Goal: Transaction & Acquisition: Book appointment/travel/reservation

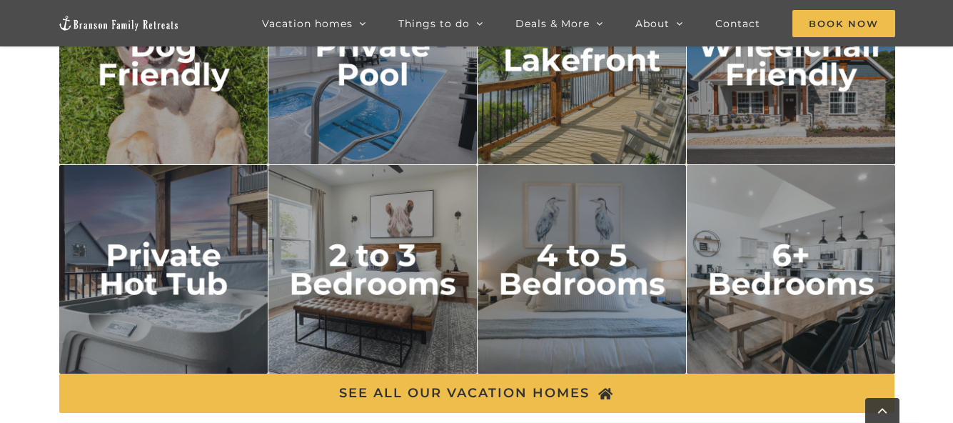
scroll to position [2213, 0]
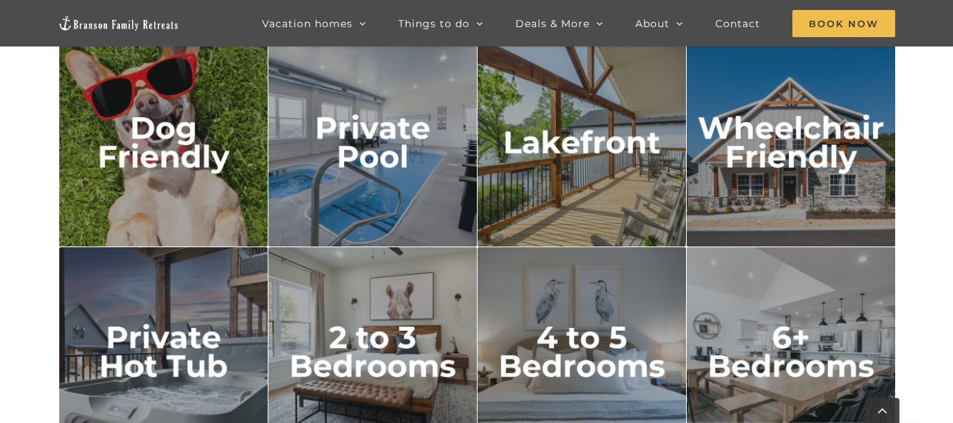
click at [553, 155] on img "lakefront" at bounding box center [582, 142] width 209 height 209
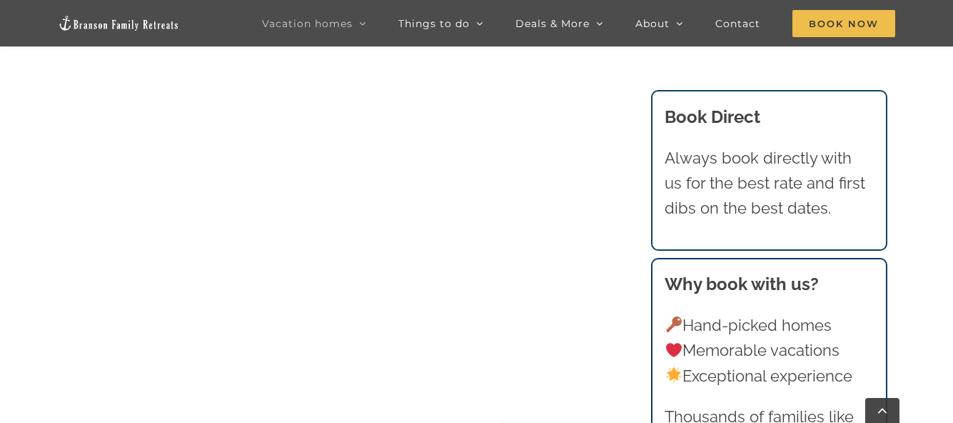
scroll to position [726, 0]
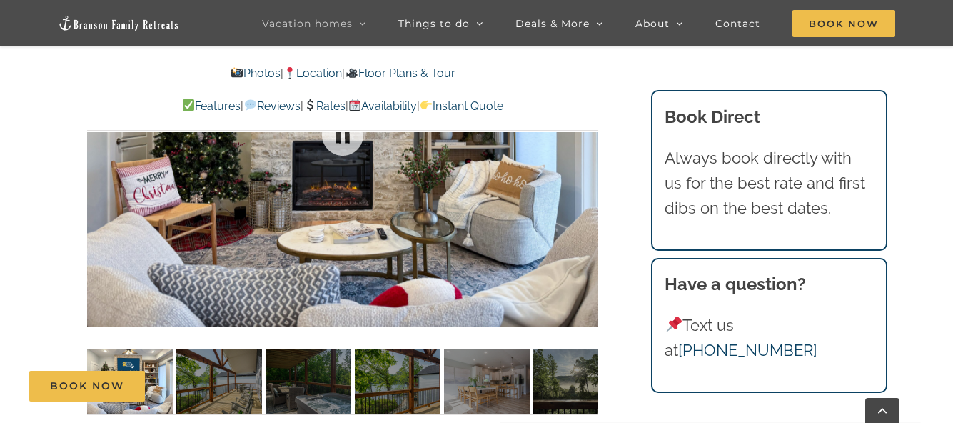
scroll to position [928, 0]
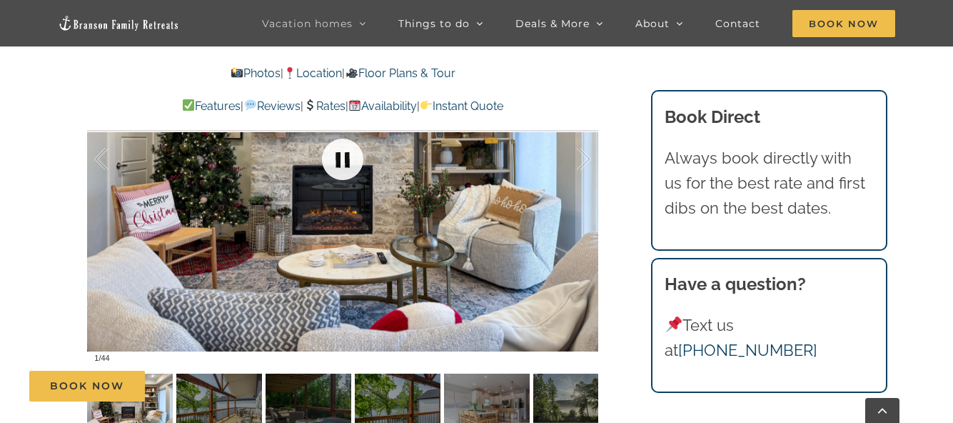
click at [348, 156] on link at bounding box center [342, 159] width 57 height 57
click at [345, 163] on link at bounding box center [342, 159] width 57 height 57
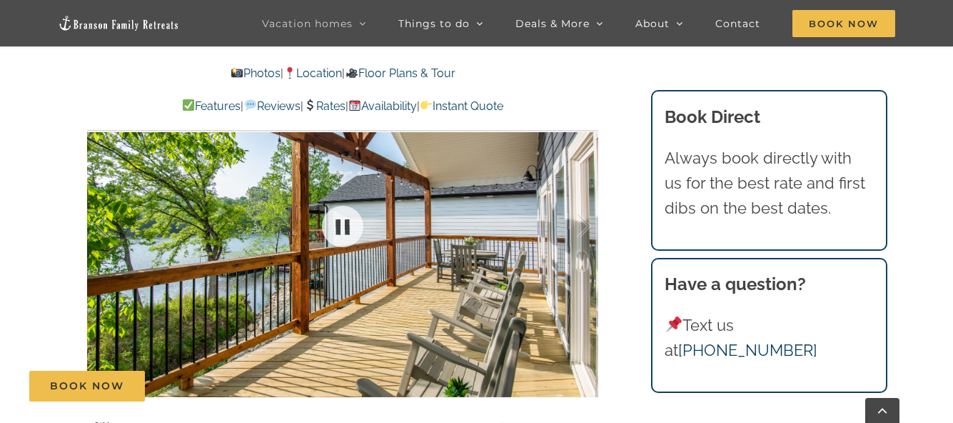
scroll to position [857, 0]
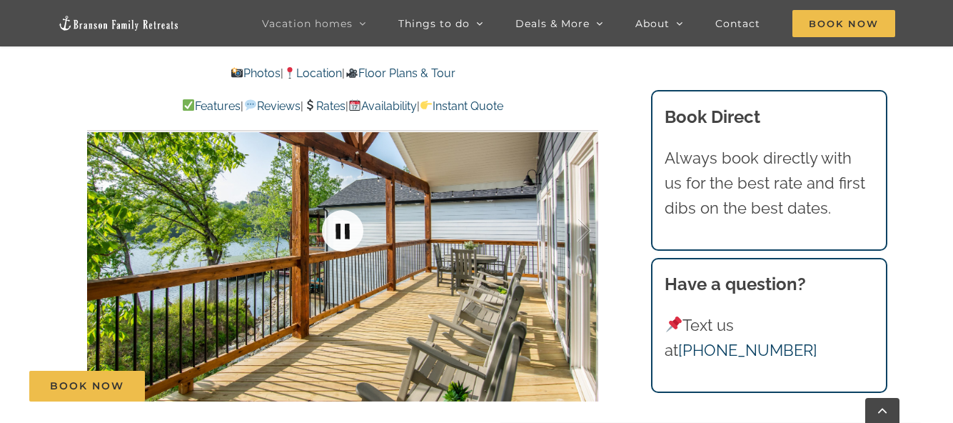
click at [338, 232] on link at bounding box center [342, 230] width 57 height 57
click at [345, 239] on link at bounding box center [342, 230] width 57 height 57
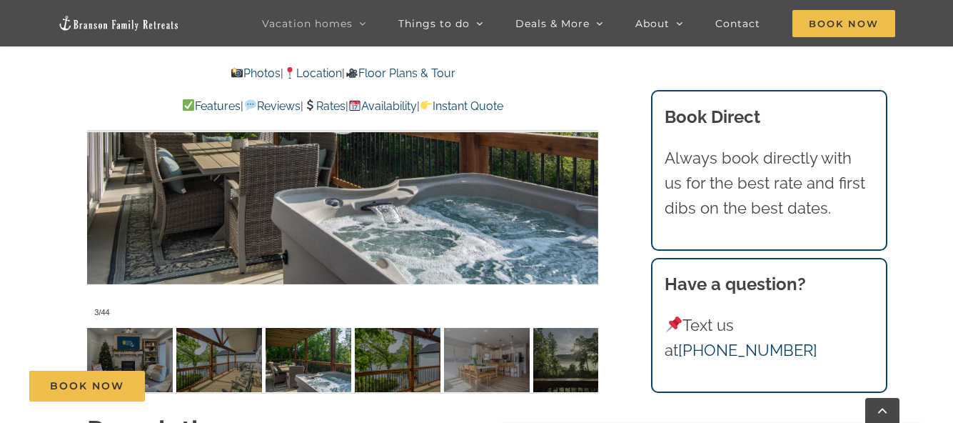
scroll to position [1000, 0]
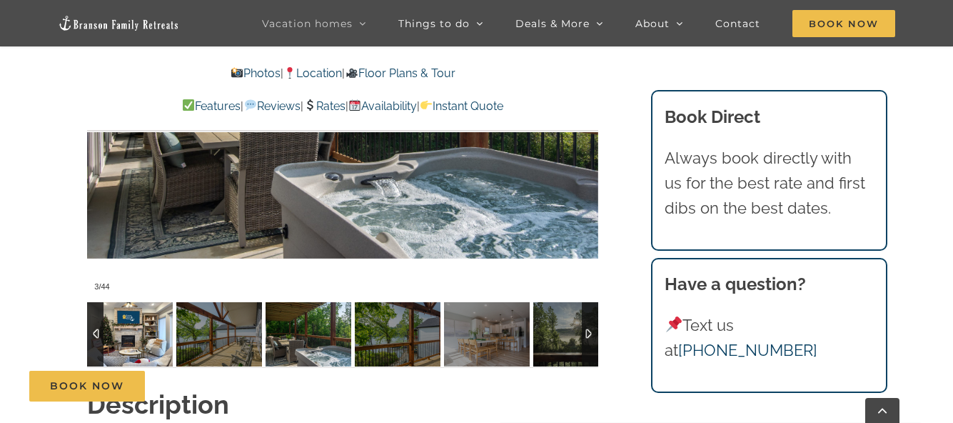
click at [131, 338] on img at bounding box center [130, 334] width 86 height 64
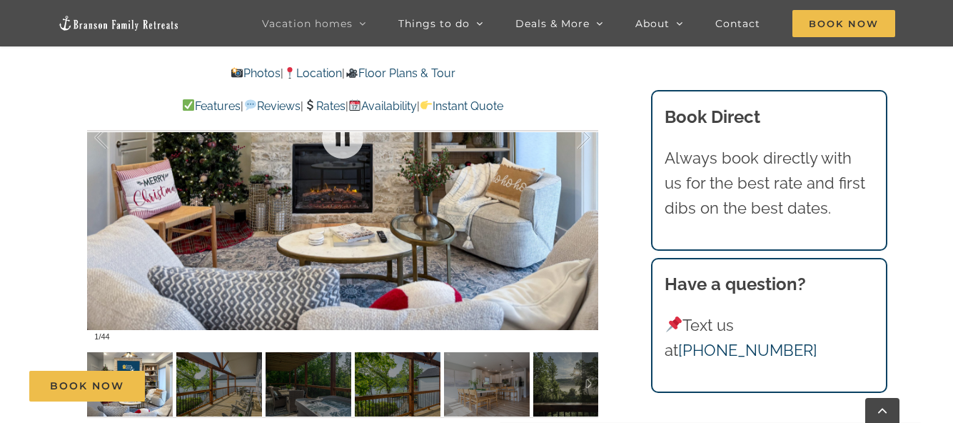
scroll to position [857, 0]
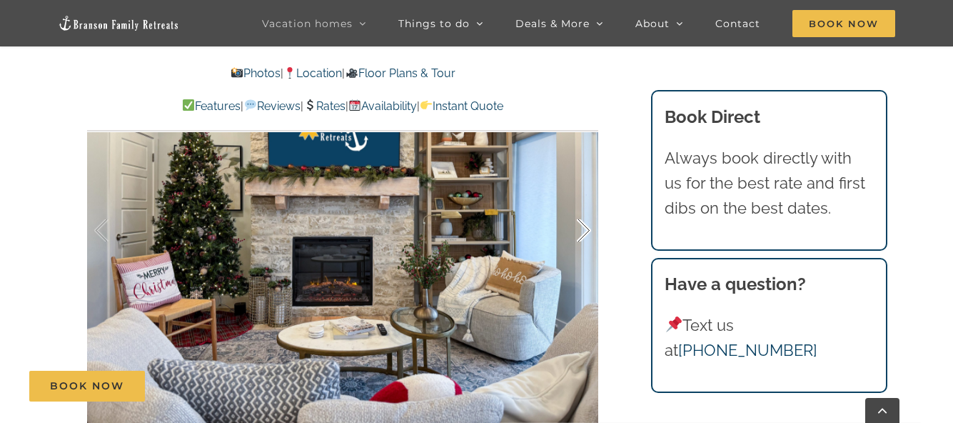
click at [581, 231] on div at bounding box center [569, 230] width 44 height 89
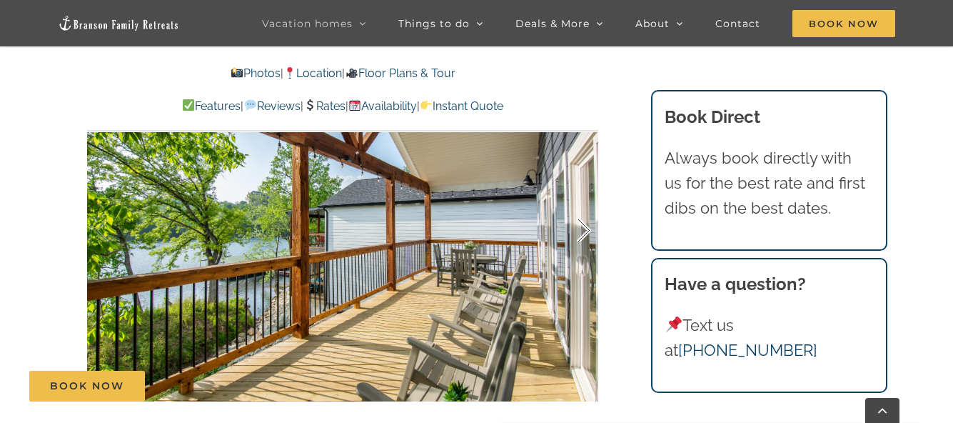
click at [581, 231] on div at bounding box center [569, 230] width 44 height 89
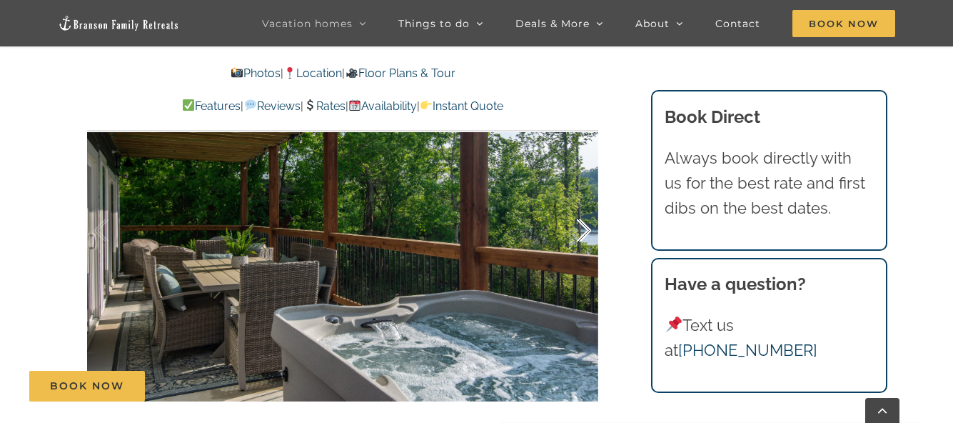
click at [581, 231] on div at bounding box center [569, 230] width 44 height 89
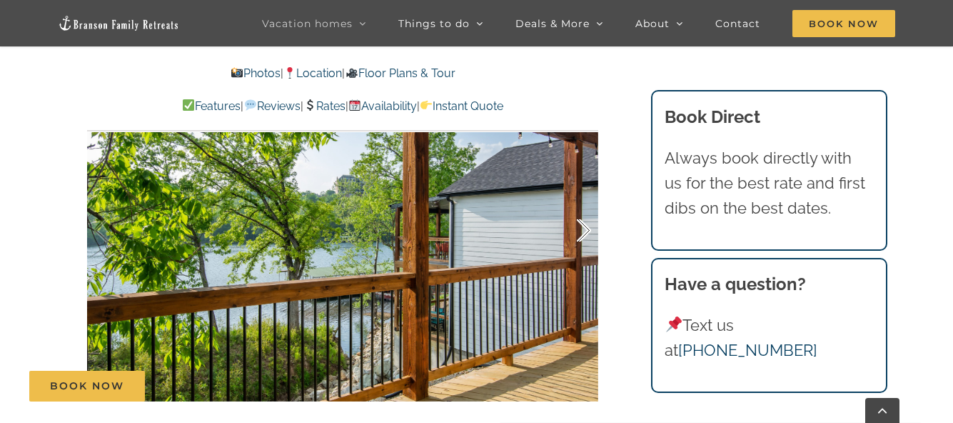
click at [584, 229] on div at bounding box center [569, 230] width 44 height 89
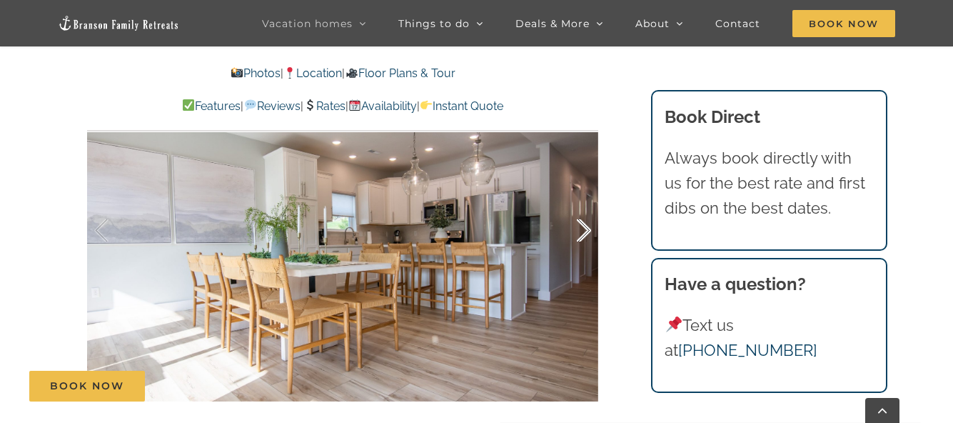
click at [585, 228] on div at bounding box center [569, 230] width 44 height 89
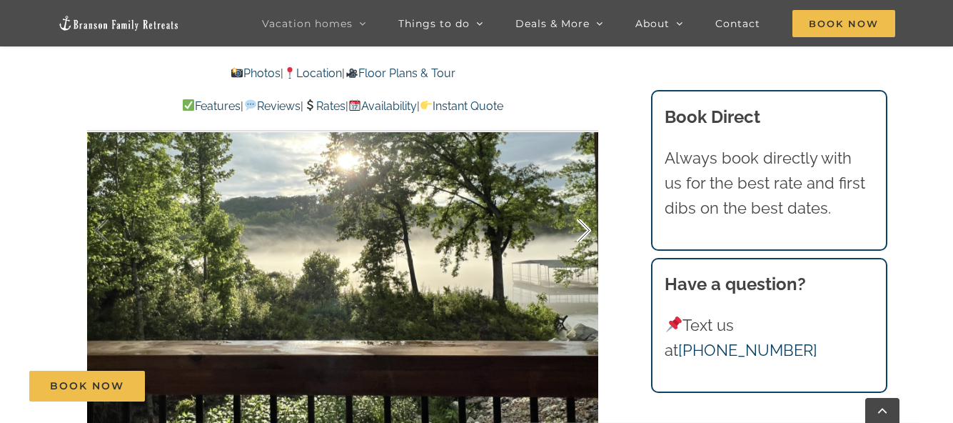
click at [585, 230] on div at bounding box center [569, 230] width 44 height 89
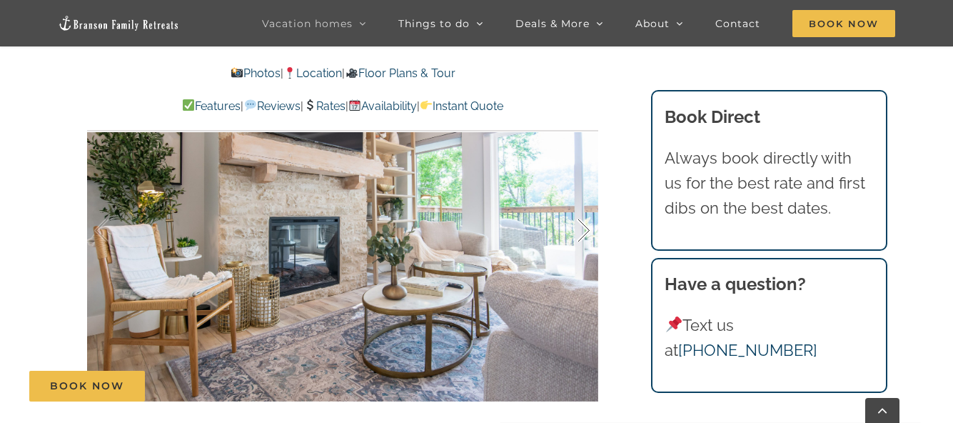
click at [585, 229] on div at bounding box center [569, 230] width 44 height 89
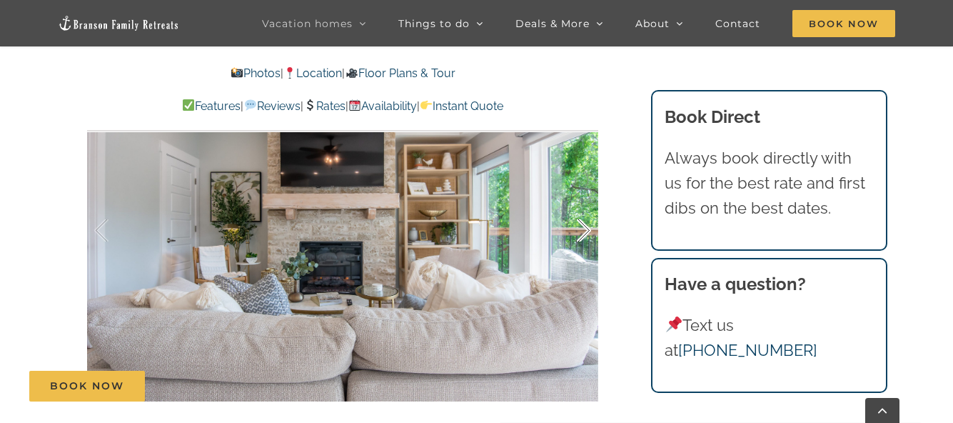
click at [585, 229] on div at bounding box center [569, 230] width 44 height 89
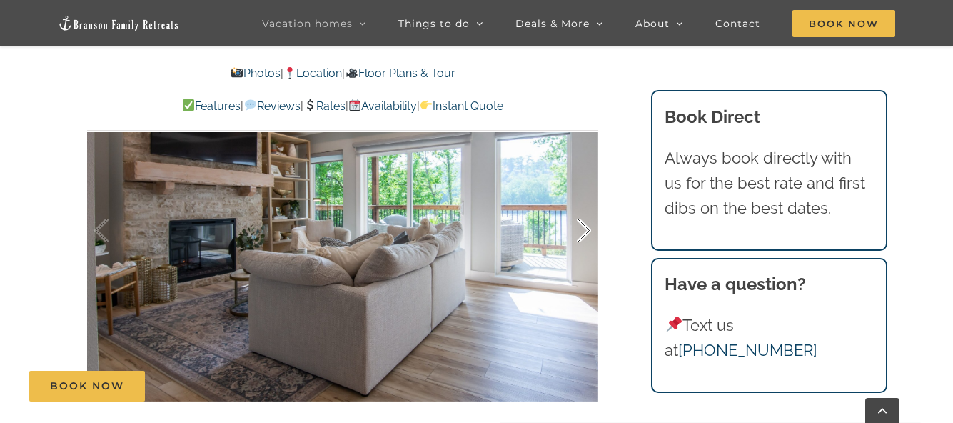
click at [585, 229] on div at bounding box center [569, 230] width 44 height 89
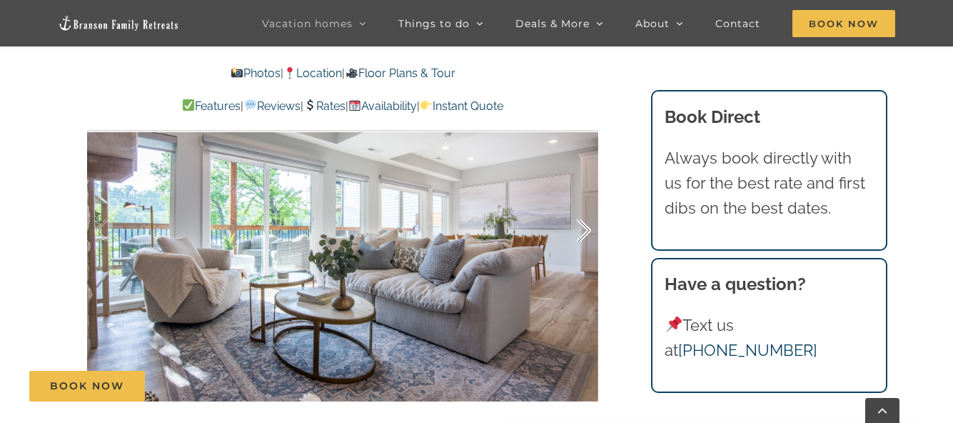
click at [585, 229] on div at bounding box center [569, 230] width 44 height 89
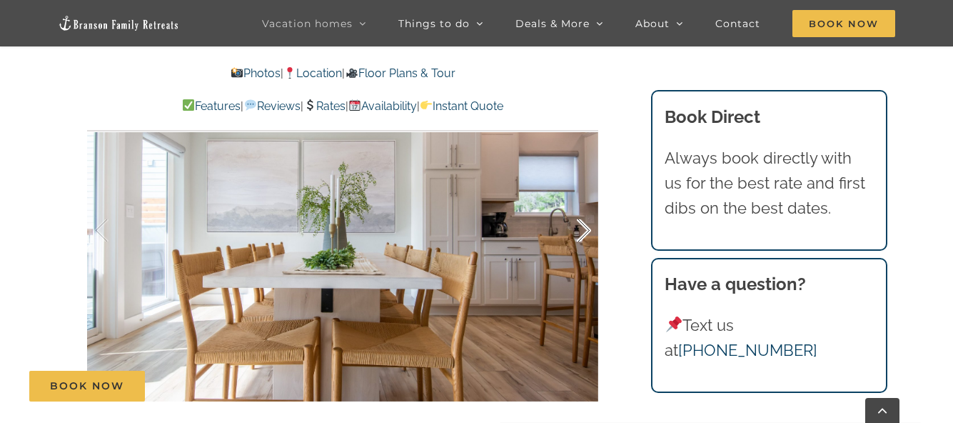
click at [585, 229] on div at bounding box center [569, 230] width 44 height 89
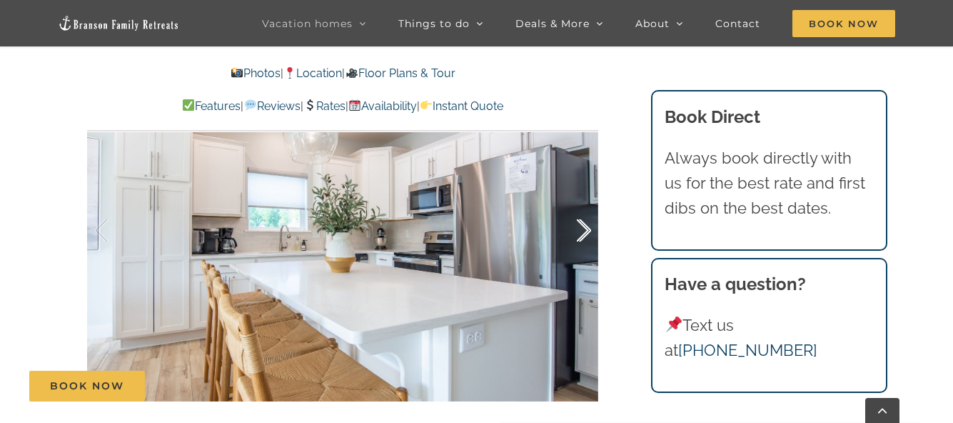
click at [585, 229] on div at bounding box center [569, 230] width 44 height 89
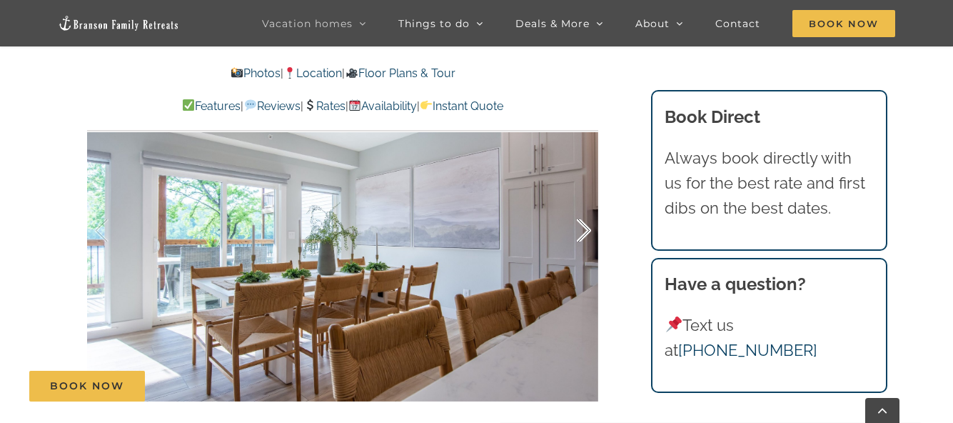
click at [585, 229] on div at bounding box center [569, 230] width 44 height 89
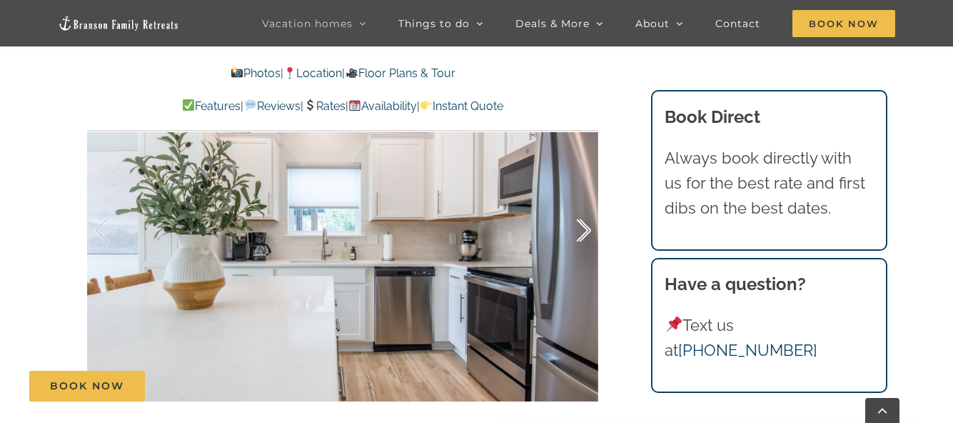
click at [585, 229] on div at bounding box center [569, 230] width 44 height 89
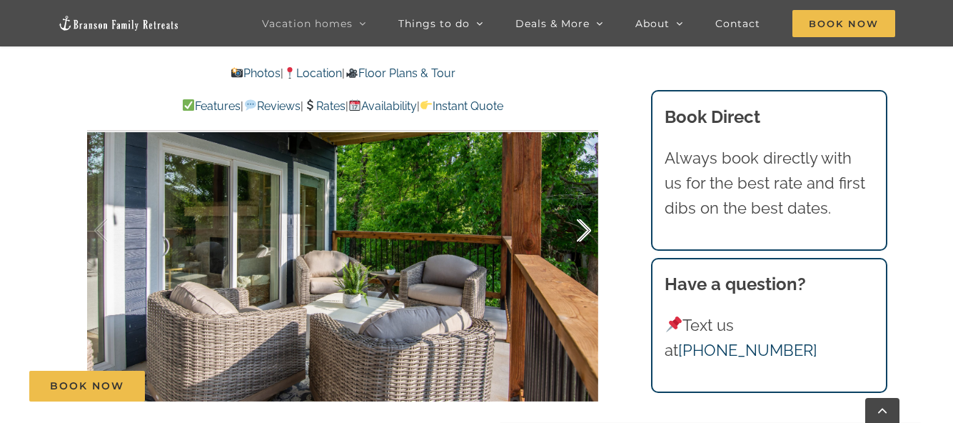
click at [585, 229] on div at bounding box center [569, 230] width 44 height 89
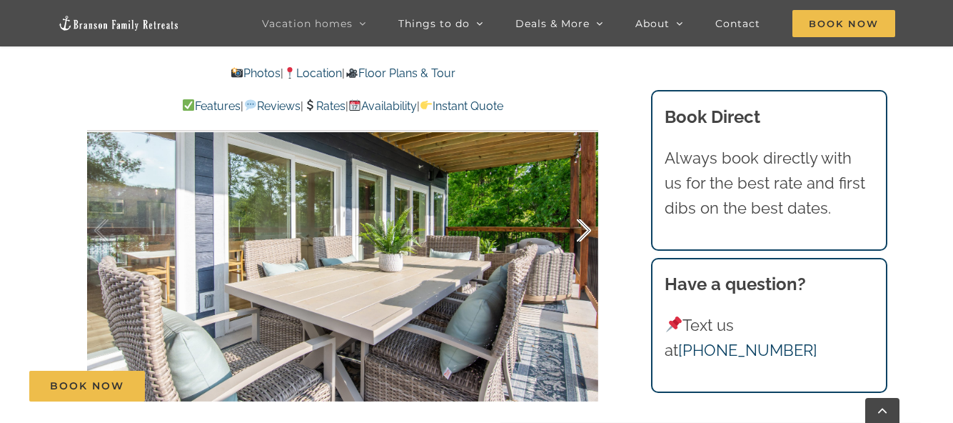
click at [585, 229] on div at bounding box center [569, 230] width 44 height 89
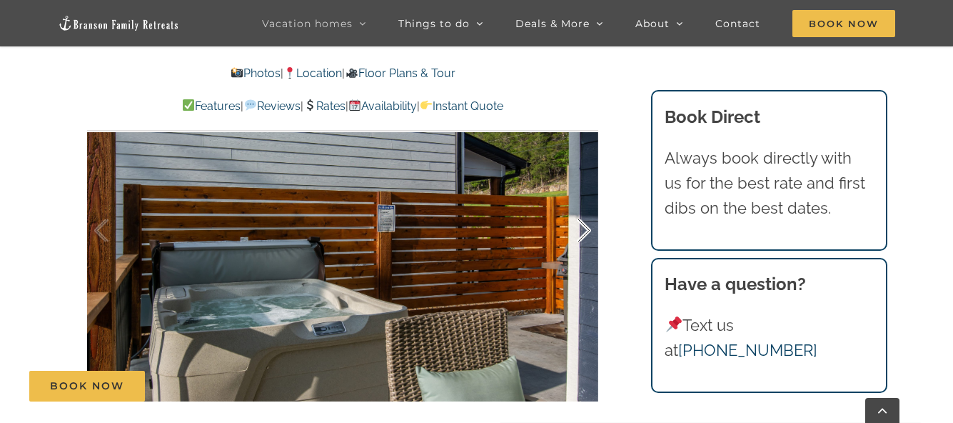
click at [588, 228] on div at bounding box center [569, 230] width 44 height 89
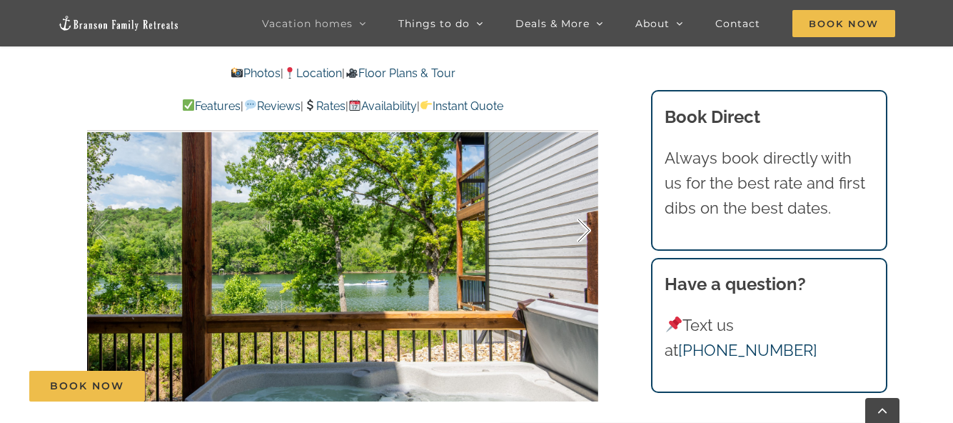
click at [585, 235] on div at bounding box center [569, 230] width 44 height 89
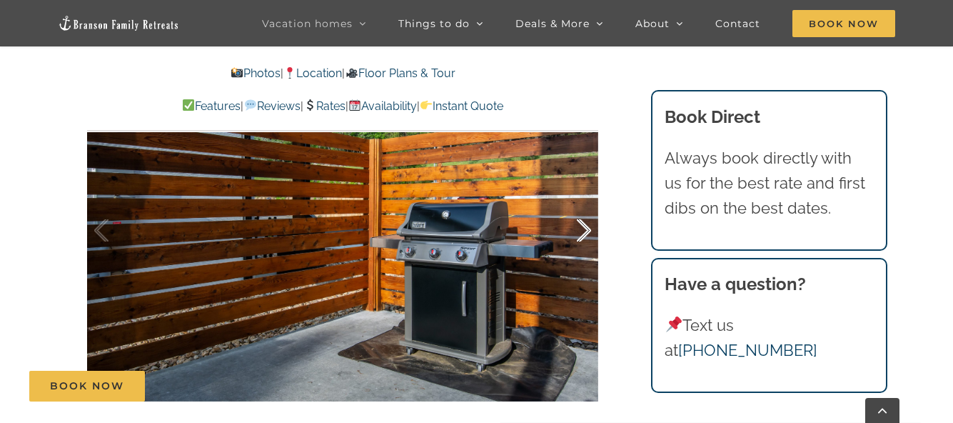
click at [585, 235] on div at bounding box center [569, 230] width 44 height 89
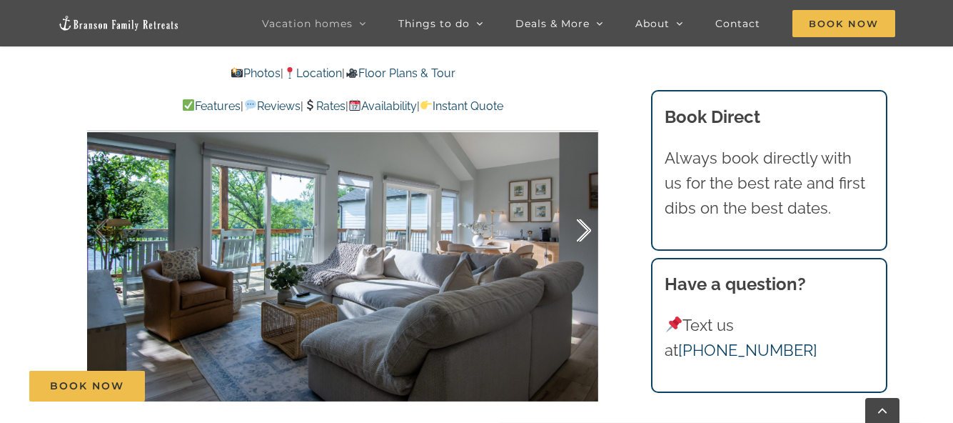
click at [585, 234] on div at bounding box center [569, 230] width 44 height 89
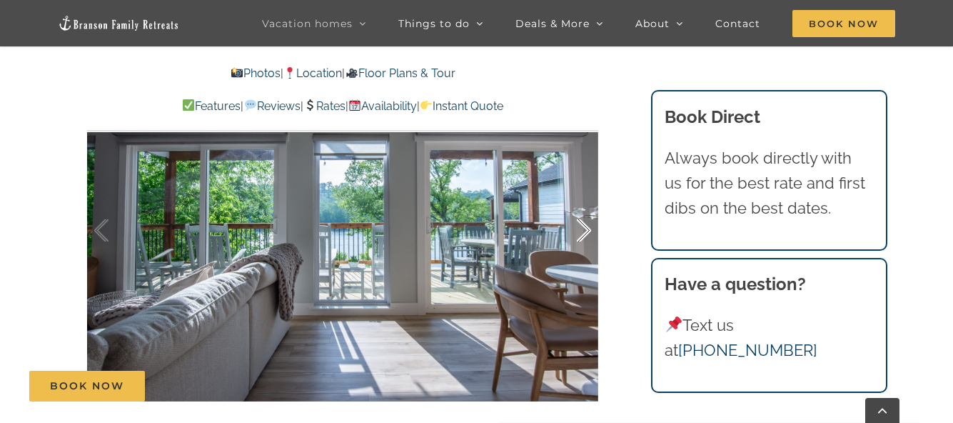
click at [585, 234] on div at bounding box center [569, 230] width 44 height 89
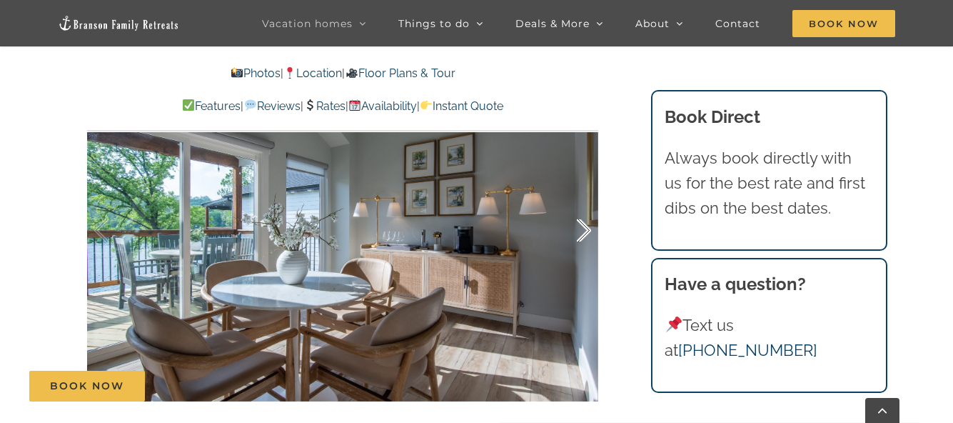
click at [585, 234] on div at bounding box center [569, 230] width 44 height 89
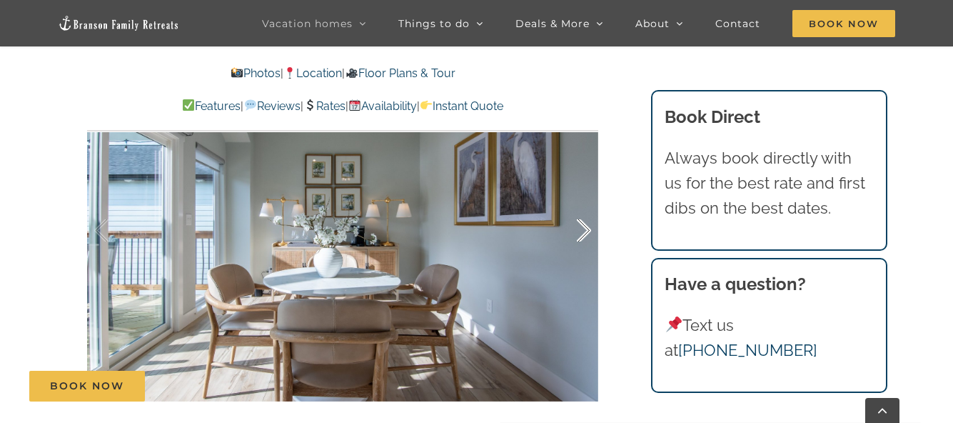
click at [585, 234] on div at bounding box center [569, 230] width 44 height 89
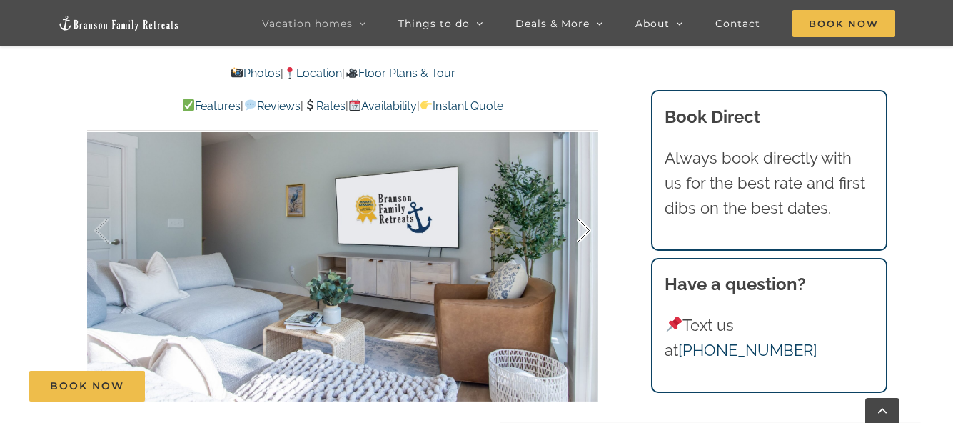
click at [585, 234] on div at bounding box center [569, 230] width 44 height 89
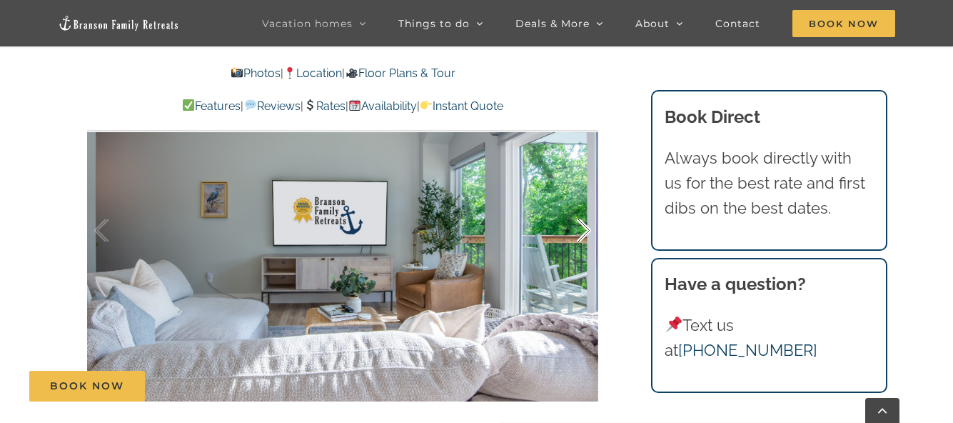
click at [585, 234] on div at bounding box center [569, 230] width 44 height 89
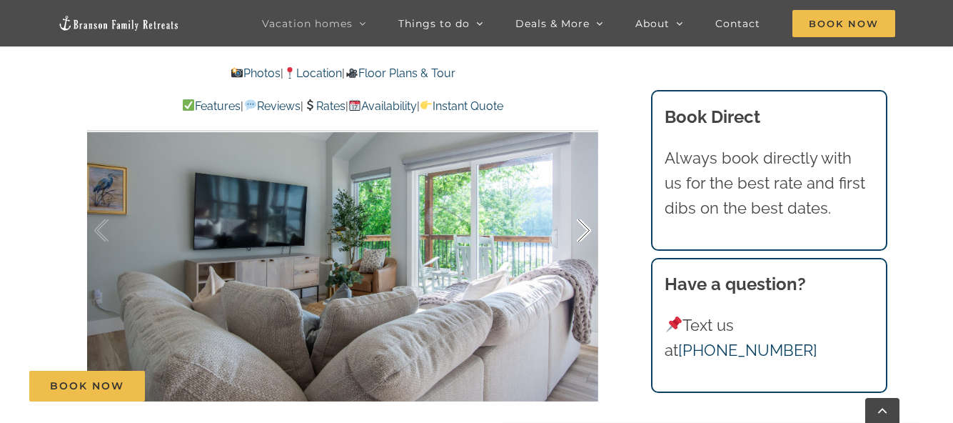
click at [585, 233] on div at bounding box center [569, 230] width 44 height 89
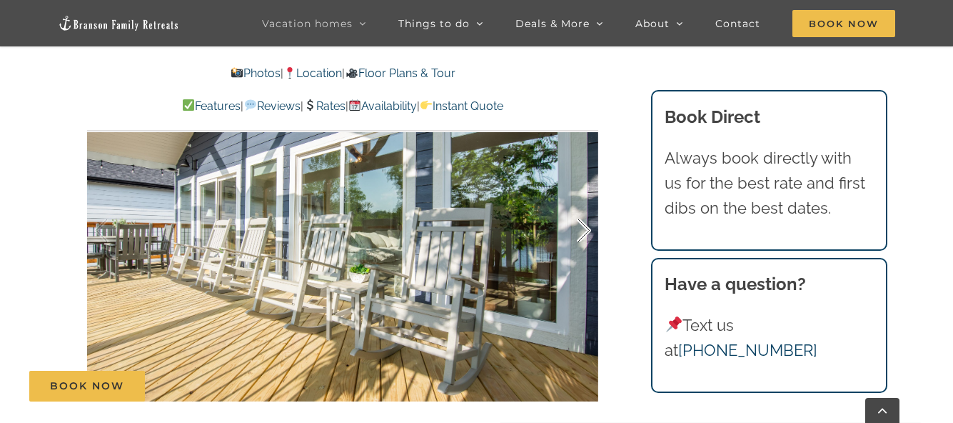
click at [585, 233] on div at bounding box center [569, 230] width 44 height 89
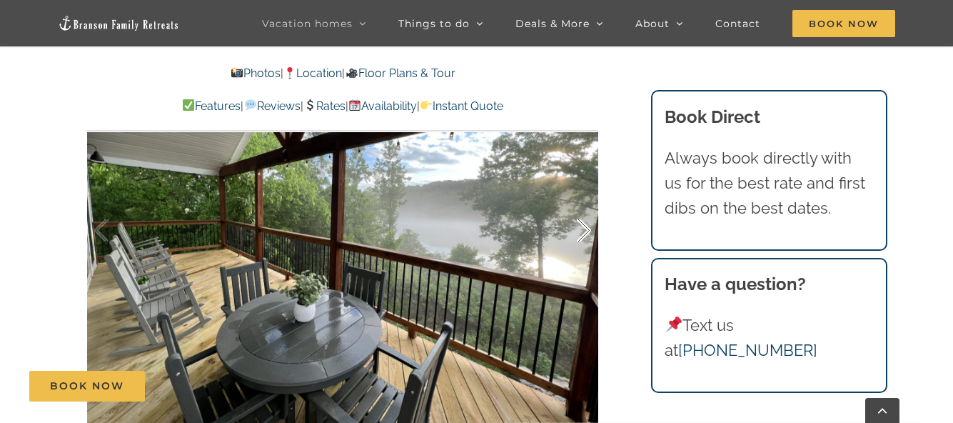
click at [585, 233] on div at bounding box center [569, 230] width 44 height 89
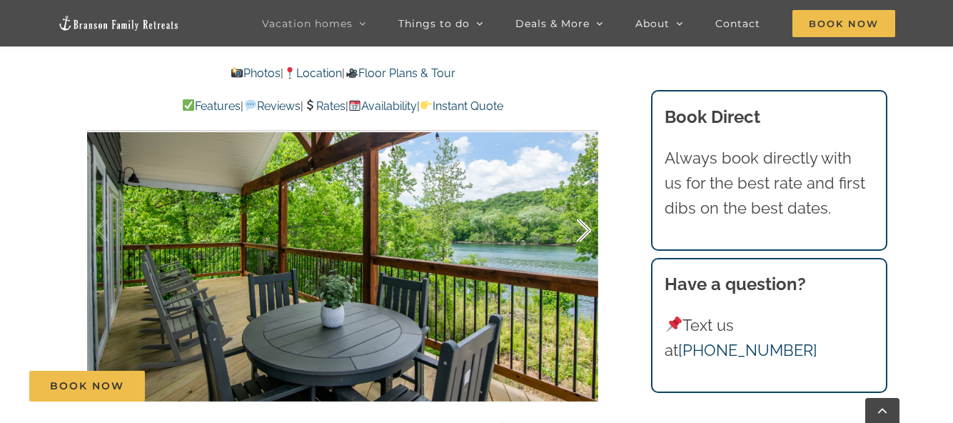
click at [585, 233] on div at bounding box center [569, 230] width 44 height 89
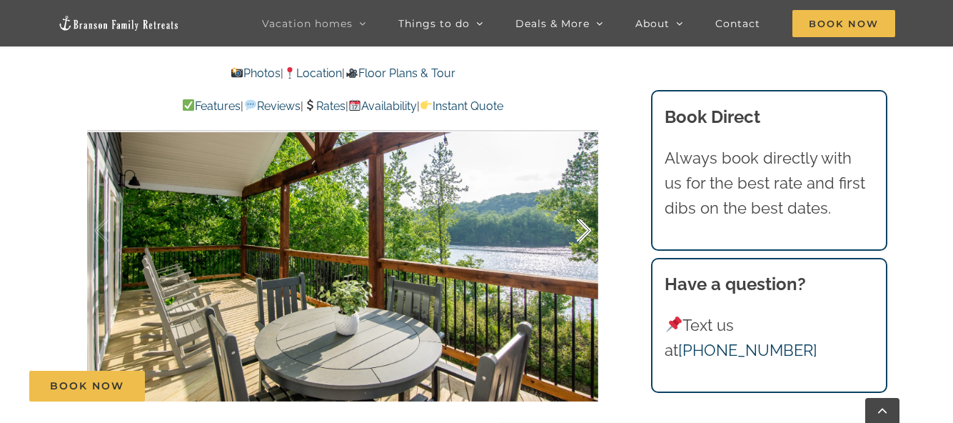
click at [585, 233] on div at bounding box center [569, 230] width 44 height 89
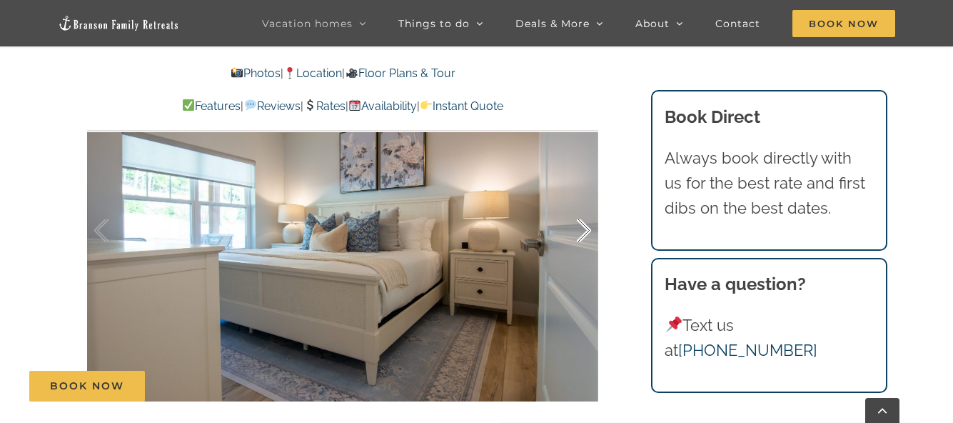
click at [585, 233] on div at bounding box center [569, 230] width 44 height 89
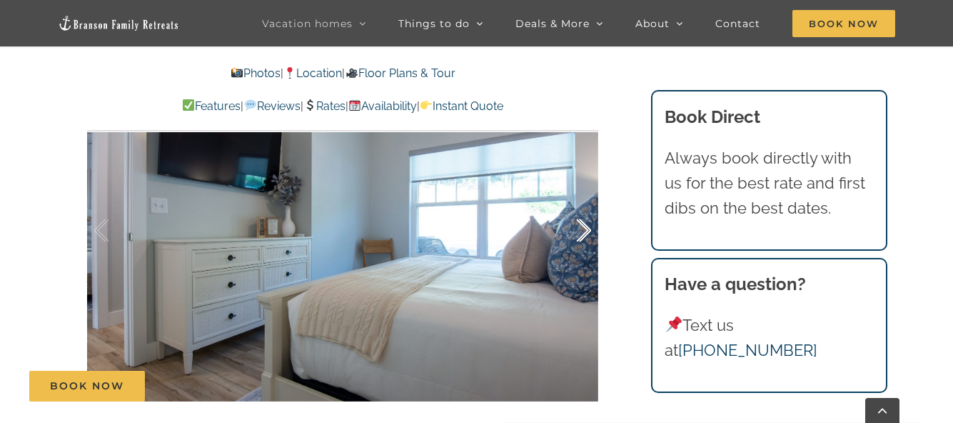
click at [585, 233] on div at bounding box center [569, 230] width 44 height 89
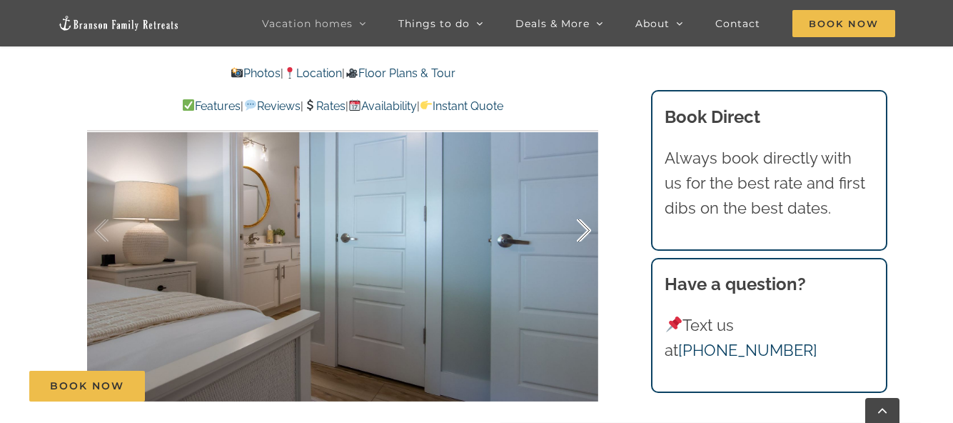
click at [585, 233] on div at bounding box center [569, 230] width 44 height 89
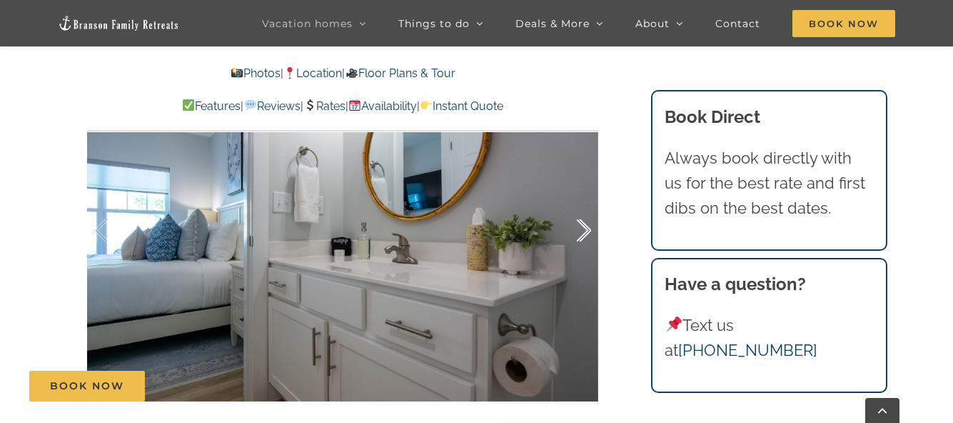
click at [585, 232] on div at bounding box center [569, 230] width 44 height 89
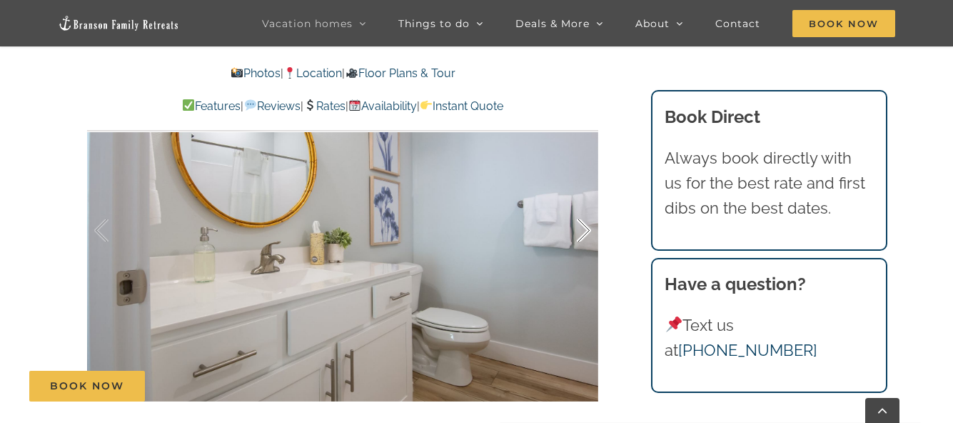
click at [585, 232] on div at bounding box center [569, 230] width 44 height 89
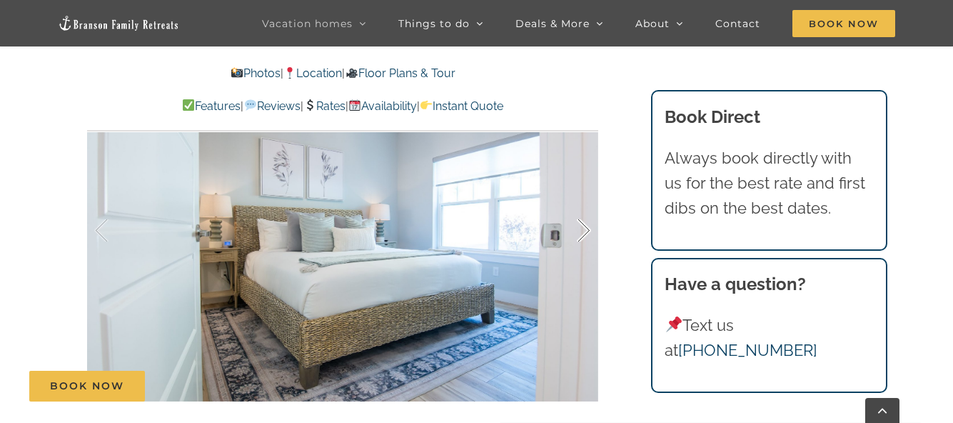
click at [585, 232] on div at bounding box center [569, 230] width 44 height 89
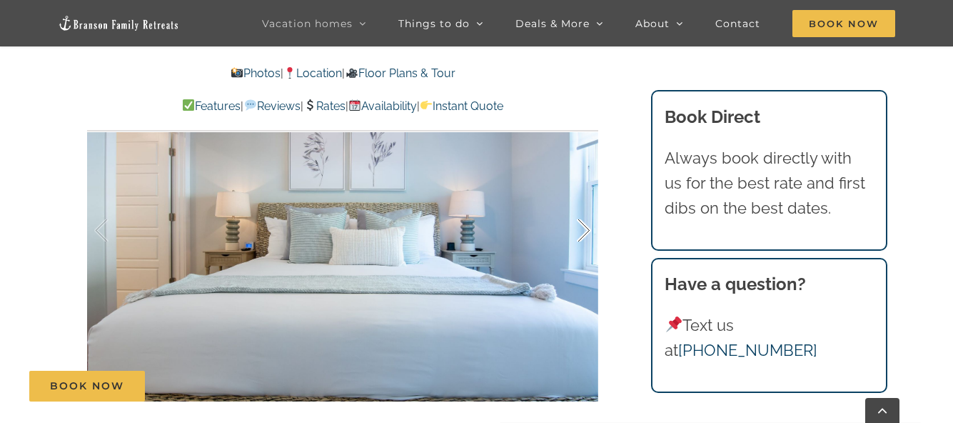
click at [585, 232] on div at bounding box center [569, 230] width 44 height 89
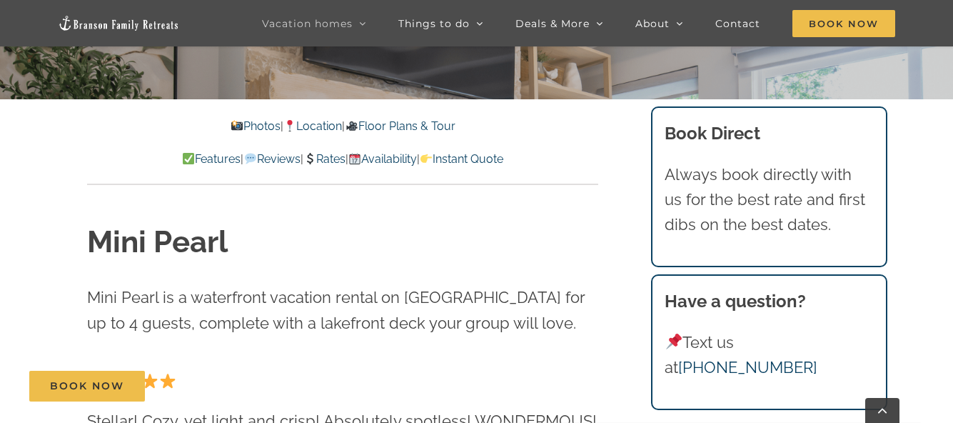
scroll to position [0, 0]
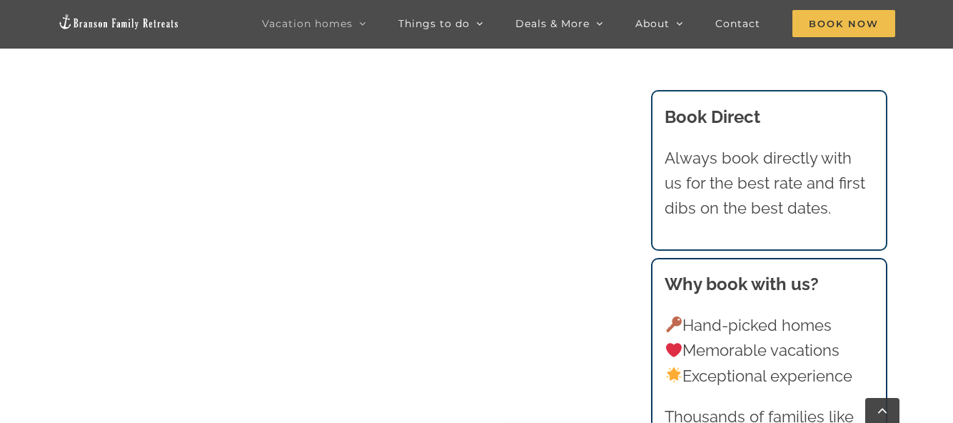
scroll to position [726, 0]
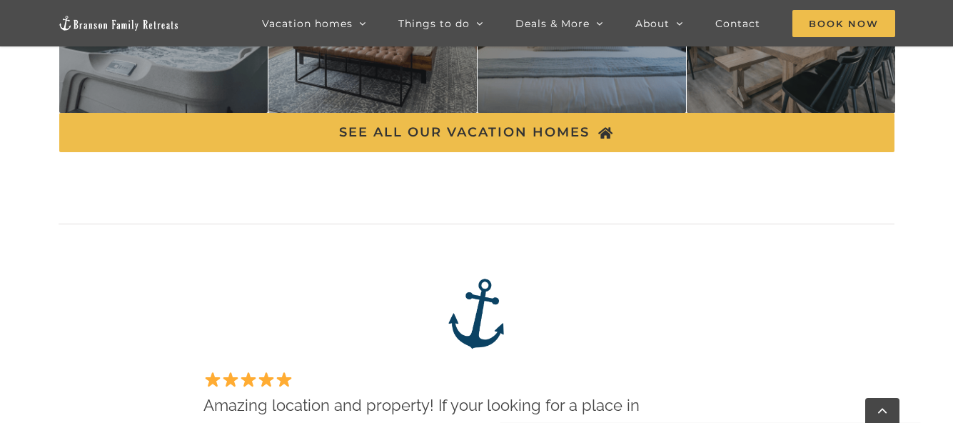
scroll to position [2612, 0]
